Goal: Task Accomplishment & Management: Complete application form

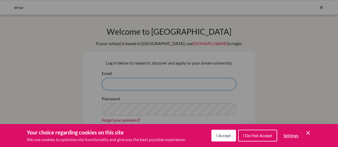
type input "lynnm@diabarsha.com"
click at [307, 134] on icon "Cookie Control Close Icon" at bounding box center [307, 133] width 6 height 6
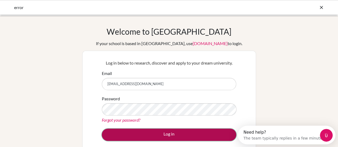
click at [130, 139] on button "Log in" at bounding box center [169, 135] width 134 height 12
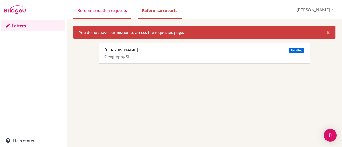
click at [110, 11] on link "Recommendation requests" at bounding box center [102, 10] width 58 height 18
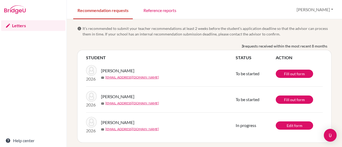
scroll to position [2, 0]
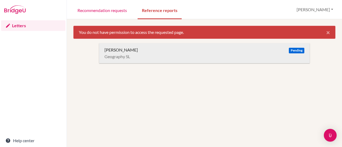
click at [240, 58] on div "Geography SL" at bounding box center [204, 56] width 200 height 5
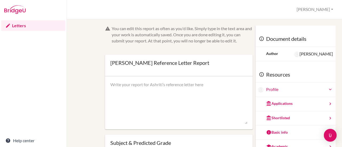
click at [238, 52] on form "You can edit this report as often as you'd like. Simply type in the text area a…" at bounding box center [179, 118] width 148 height 185
click at [314, 25] on div "You can edit this report as often as you'd like. Simply type in the text area a…" at bounding box center [204, 83] width 275 height 128
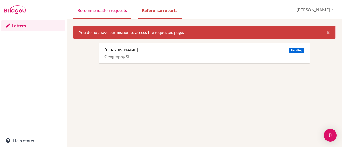
click at [106, 13] on link "Recommendation requests" at bounding box center [102, 10] width 58 height 18
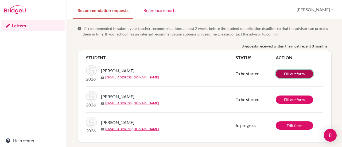
click at [281, 73] on link "Fill out form" at bounding box center [293, 74] width 37 height 8
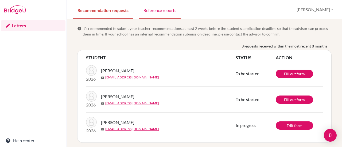
click at [154, 6] on link "Reference reports" at bounding box center [159, 10] width 41 height 18
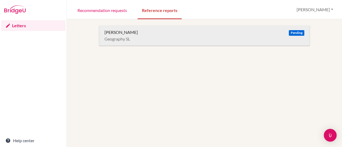
click at [160, 30] on div "[PERSON_NAME] Pending" at bounding box center [204, 32] width 200 height 5
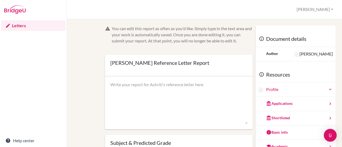
click at [221, 51] on form "You can edit this report as often as you'd like. Simply type in the text area a…" at bounding box center [179, 118] width 148 height 185
click at [214, 48] on form "You can edit this report as often as you'd like. Simply type in the text area a…" at bounding box center [179, 118] width 148 height 185
